Goal: Transaction & Acquisition: Purchase product/service

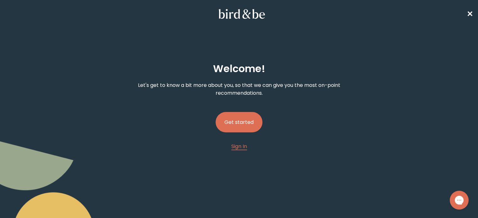
click at [245, 113] on button "Get started" at bounding box center [239, 122] width 47 height 20
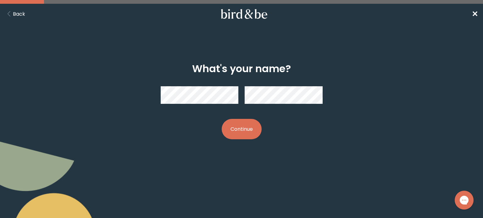
click at [249, 125] on button "Continue" at bounding box center [242, 129] width 40 height 20
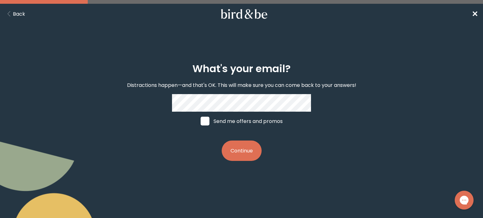
click at [246, 156] on button "Continue" at bounding box center [242, 151] width 40 height 20
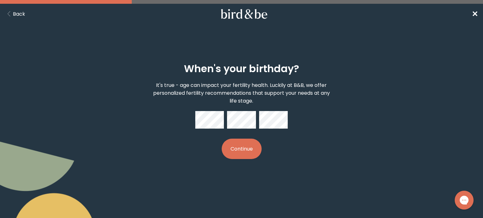
click at [249, 152] on button "Continue" at bounding box center [242, 149] width 40 height 20
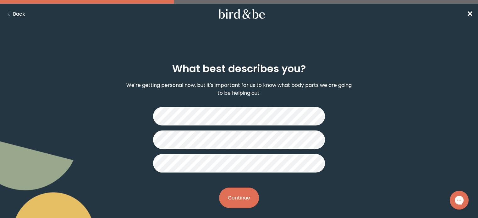
click at [243, 193] on button "Continue" at bounding box center [239, 198] width 40 height 20
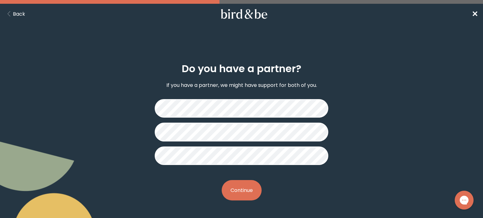
click at [250, 188] on button "Continue" at bounding box center [242, 190] width 40 height 20
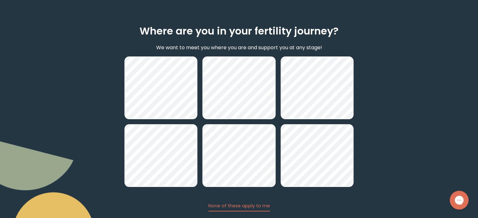
scroll to position [76, 0]
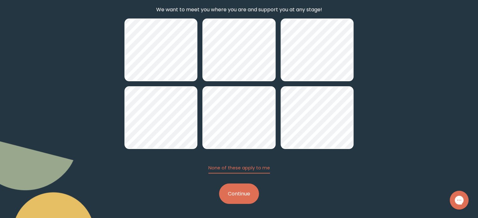
click at [250, 189] on button "Continue" at bounding box center [239, 194] width 40 height 20
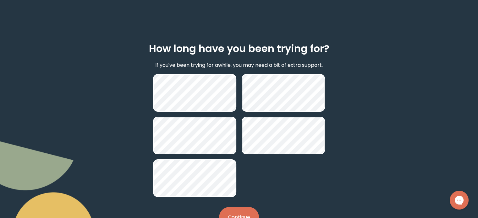
scroll to position [44, 0]
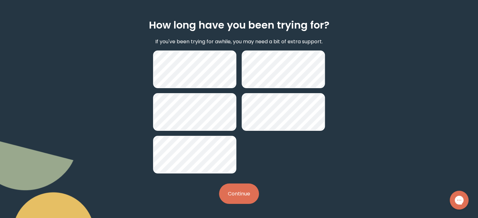
click at [236, 190] on button "Continue" at bounding box center [239, 194] width 40 height 20
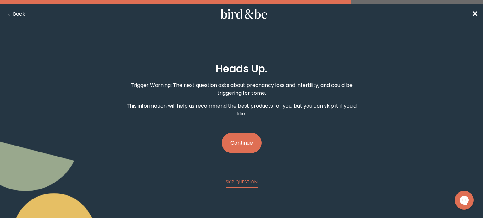
click at [246, 141] on button "Continue" at bounding box center [242, 143] width 40 height 20
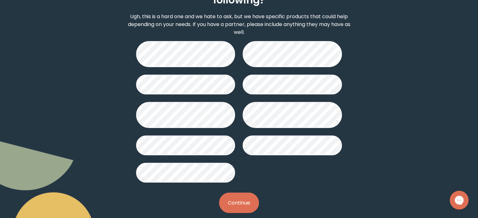
scroll to position [85, 0]
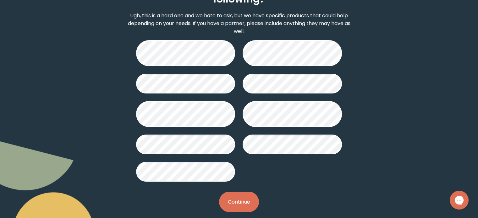
click at [228, 196] on button "Continue" at bounding box center [239, 202] width 40 height 20
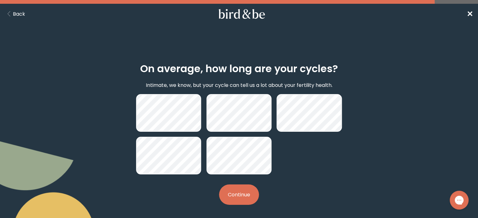
click at [237, 194] on button "Continue" at bounding box center [239, 195] width 40 height 20
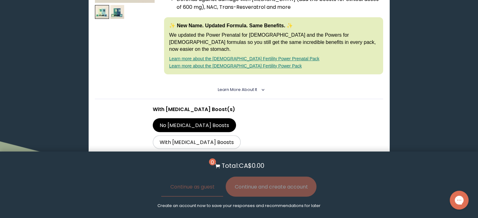
scroll to position [177, 0]
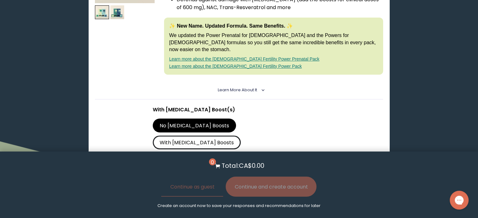
click at [241, 136] on label "With [MEDICAL_DATA] Boosts" at bounding box center [197, 143] width 88 height 14
click at [0, 0] on input "With [MEDICAL_DATA] Boosts" at bounding box center [0, 0] width 0 height 0
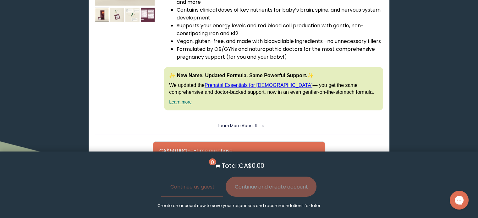
scroll to position [1956, 0]
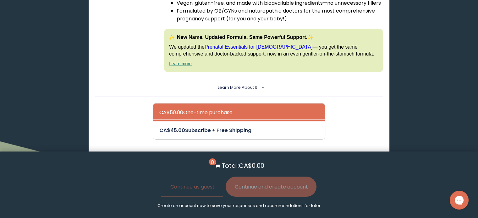
click at [240, 122] on div at bounding box center [245, 131] width 172 height 18
click at [159, 126] on input "CA$45.00 Subscribe + Free Shipping" at bounding box center [159, 126] width 0 height 0
radio input "true"
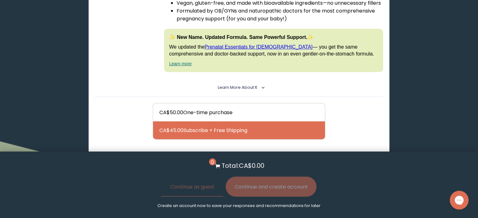
click at [243, 156] on button "Add to Cart - CA$45.00" at bounding box center [239, 163] width 74 height 14
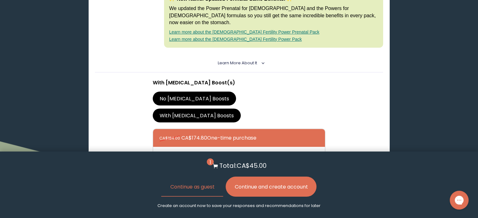
scroll to position [207, 0]
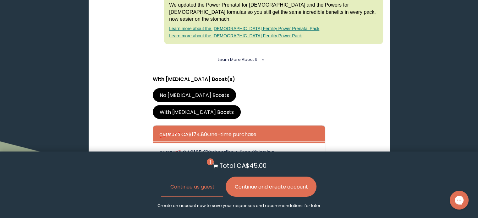
click at [228, 144] on div at bounding box center [245, 153] width 172 height 18
click at [159, 148] on input "CA$174.80 CA$165.61 Subscribe + Free Shipping" at bounding box center [159, 148] width 0 height 0
radio input "true"
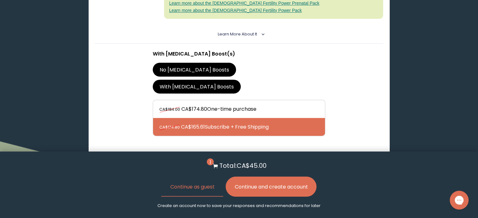
scroll to position [236, 0]
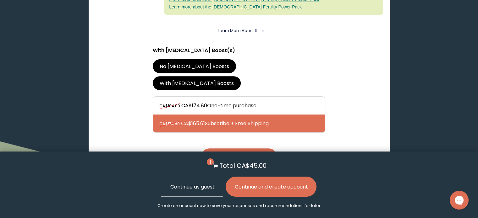
drag, startPoint x: 236, startPoint y: 133, endPoint x: 200, endPoint y: 187, distance: 64.6
click at [200, 187] on button "Continue as guest" at bounding box center [192, 187] width 62 height 20
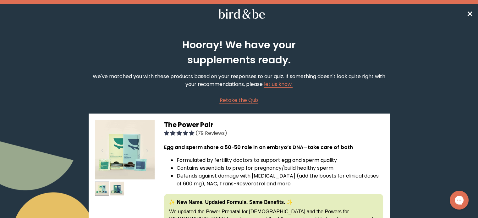
click at [469, 14] on span "✕" at bounding box center [470, 14] width 6 height 10
